Goal: Transaction & Acquisition: Purchase product/service

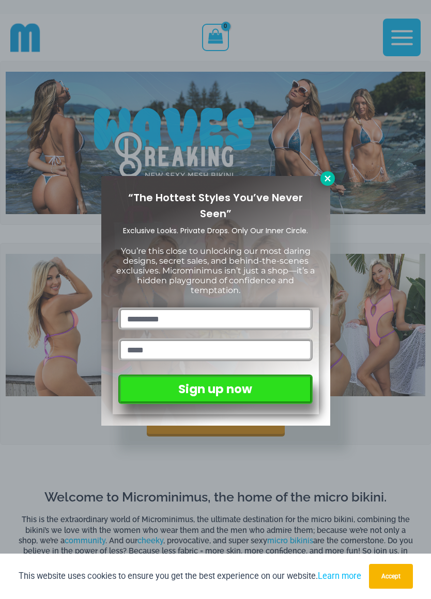
click at [323, 176] on icon at bounding box center [327, 178] width 9 height 9
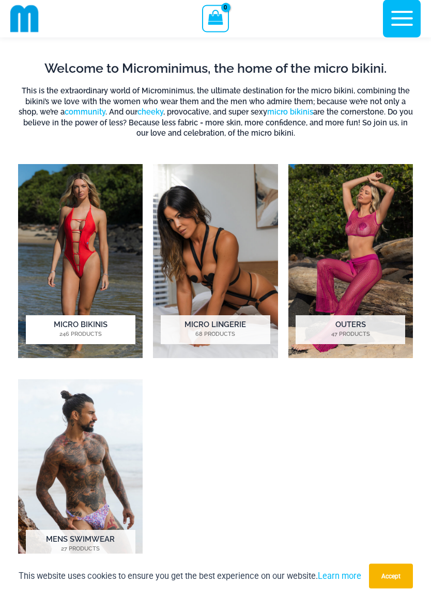
scroll to position [420, 0]
click at [68, 250] on img "Visit product category Micro Bikinis" at bounding box center [80, 261] width 124 height 194
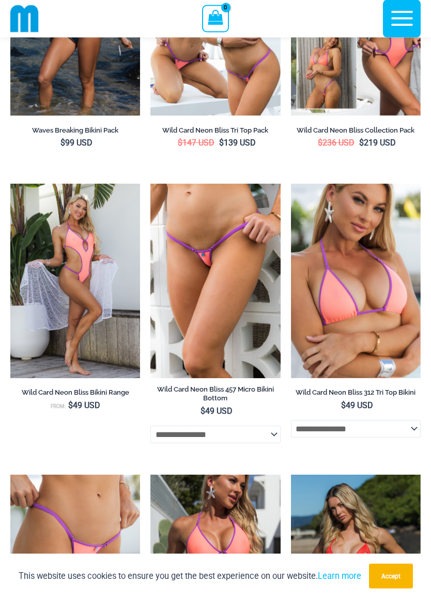
scroll to position [460, 0]
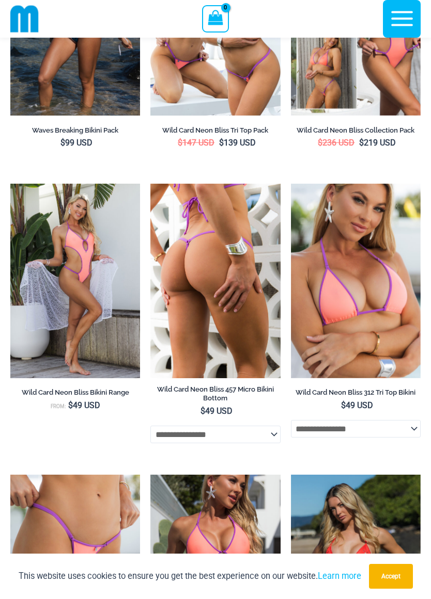
click at [202, 293] on img at bounding box center [215, 281] width 130 height 195
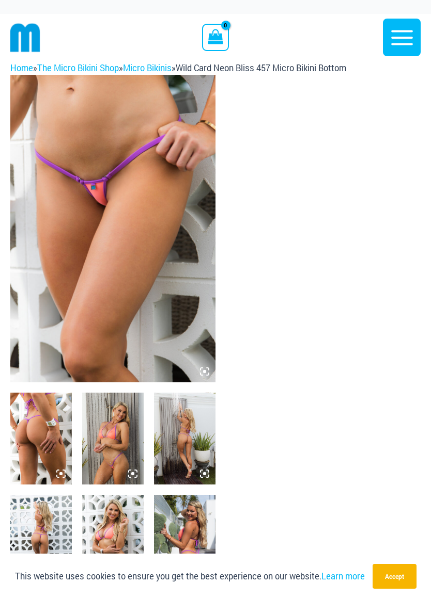
click at [105, 242] on img at bounding box center [112, 229] width 205 height 308
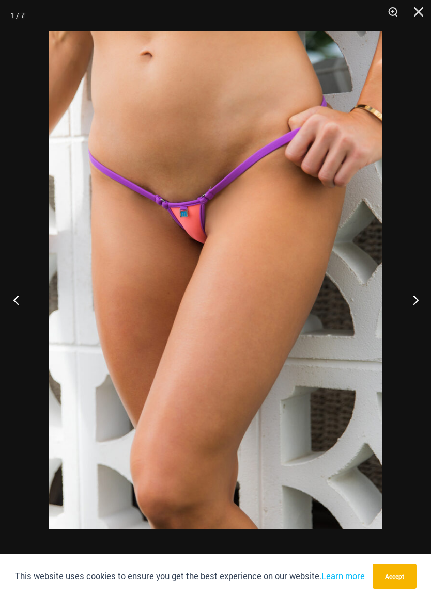
click at [10, 301] on button "Previous" at bounding box center [19, 300] width 39 height 52
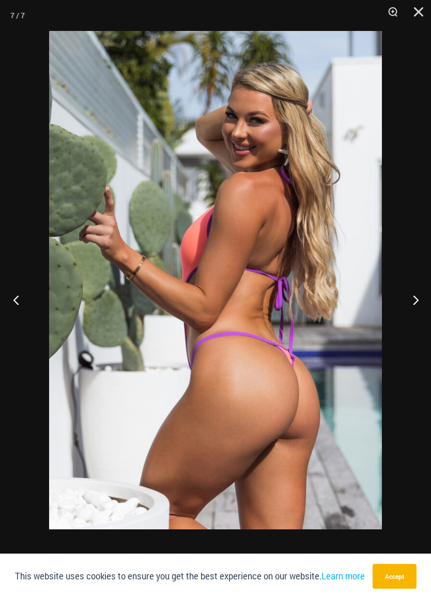
click at [21, 304] on button "Previous" at bounding box center [19, 300] width 39 height 52
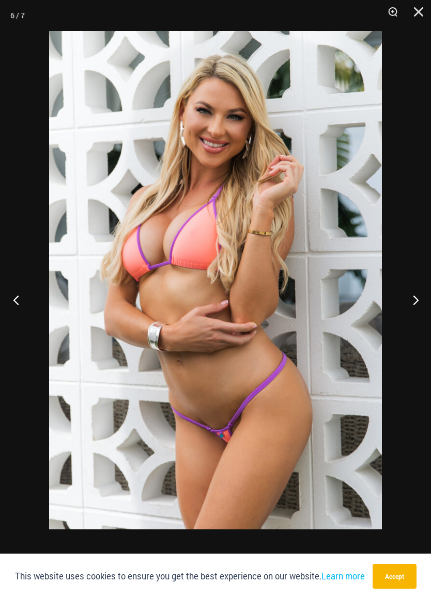
click at [23, 300] on button "Previous" at bounding box center [19, 300] width 39 height 52
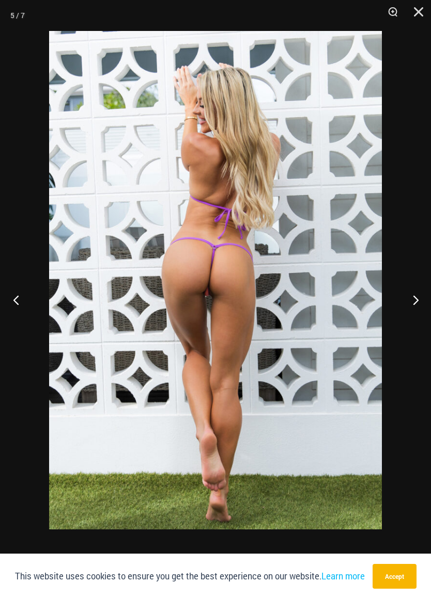
click at [15, 300] on button "Previous" at bounding box center [19, 300] width 39 height 52
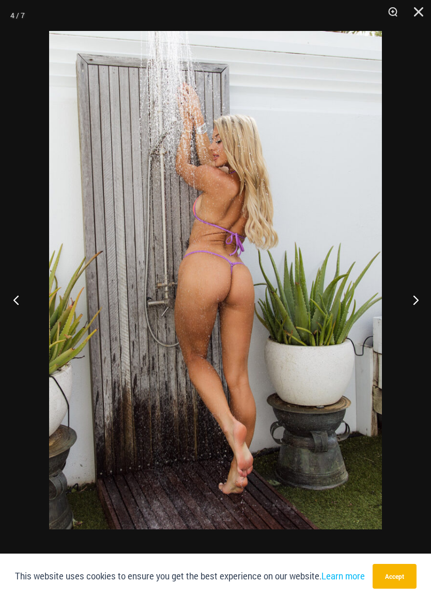
click at [17, 300] on button "Previous" at bounding box center [19, 300] width 39 height 52
